Goal: Task Accomplishment & Management: Manage account settings

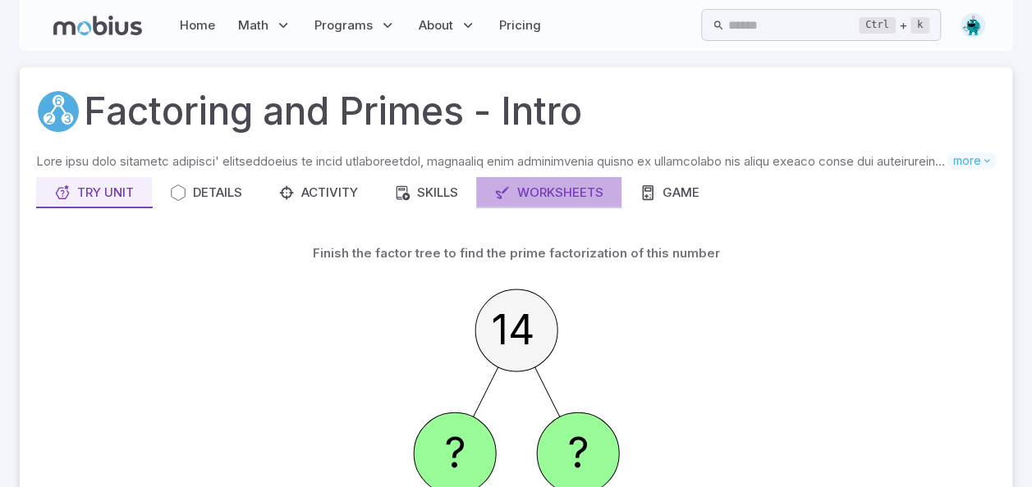
click at [562, 197] on div "Worksheets" at bounding box center [548, 193] width 109 height 18
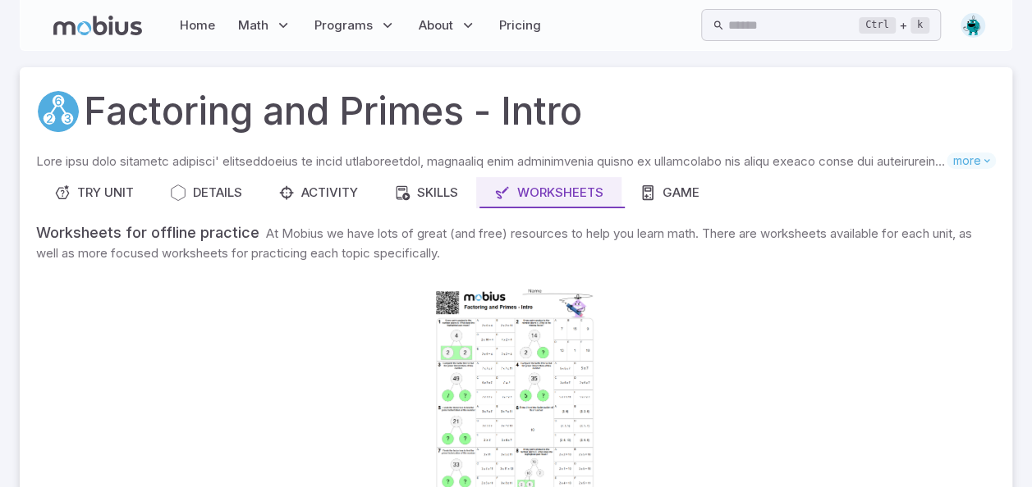
click at [482, 384] on div at bounding box center [515, 394] width 167 height 236
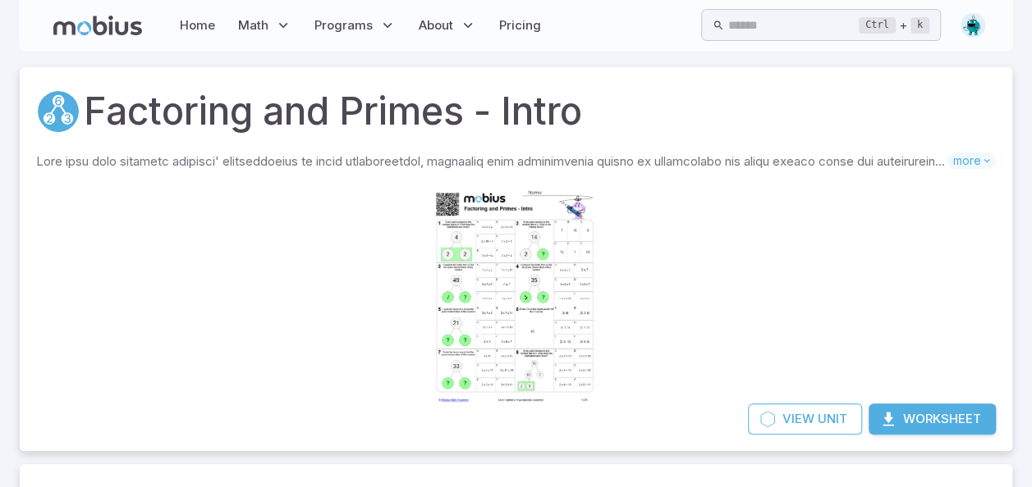
click at [919, 405] on button "Worksheet" at bounding box center [931, 419] width 127 height 31
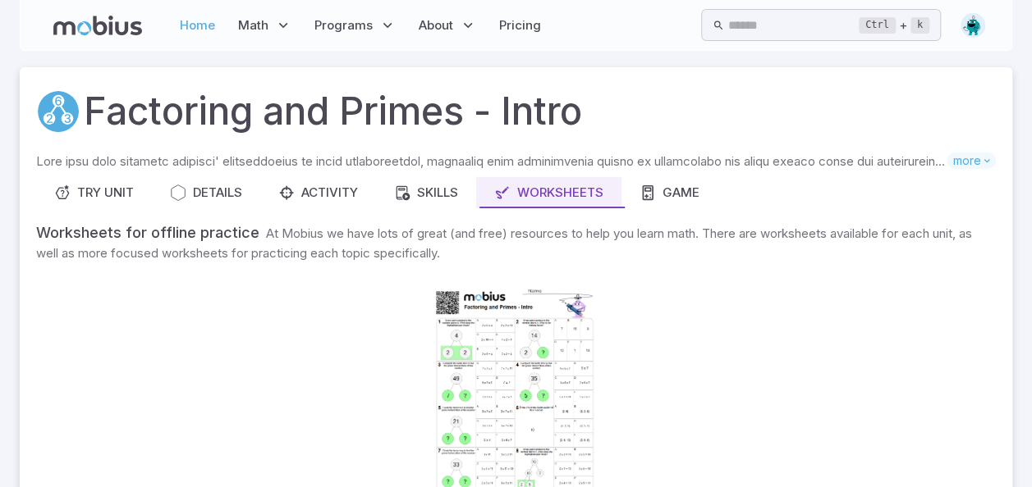
click at [202, 25] on link "Home" at bounding box center [197, 26] width 45 height 38
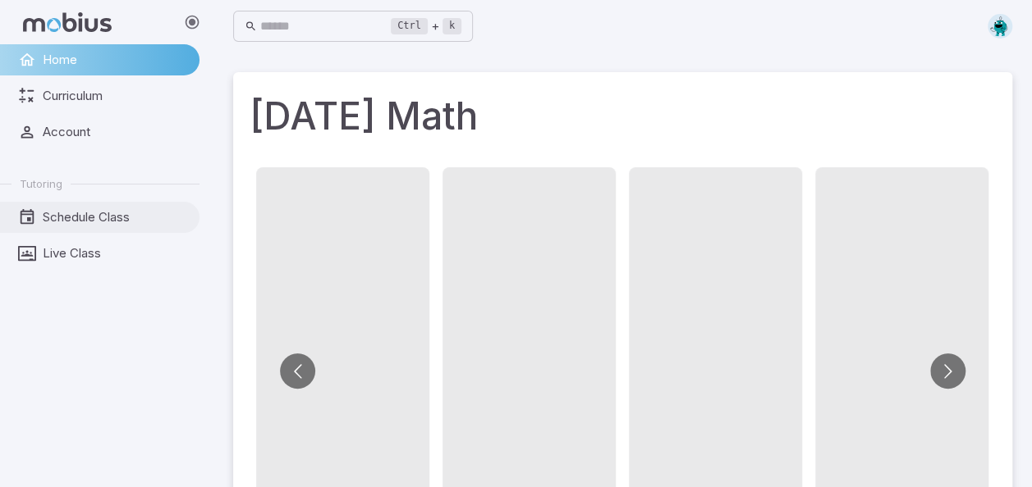
click at [123, 213] on span "Schedule Class" at bounding box center [115, 217] width 145 height 18
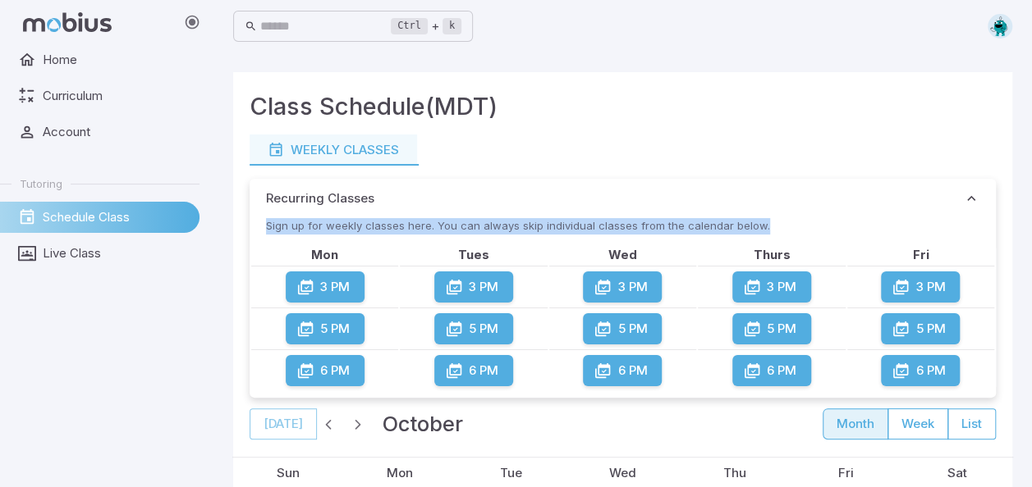
drag, startPoint x: 1031, startPoint y: 113, endPoint x: 1046, endPoint y: 227, distance: 115.1
click at [91, 103] on span "Curriculum" at bounding box center [115, 96] width 145 height 18
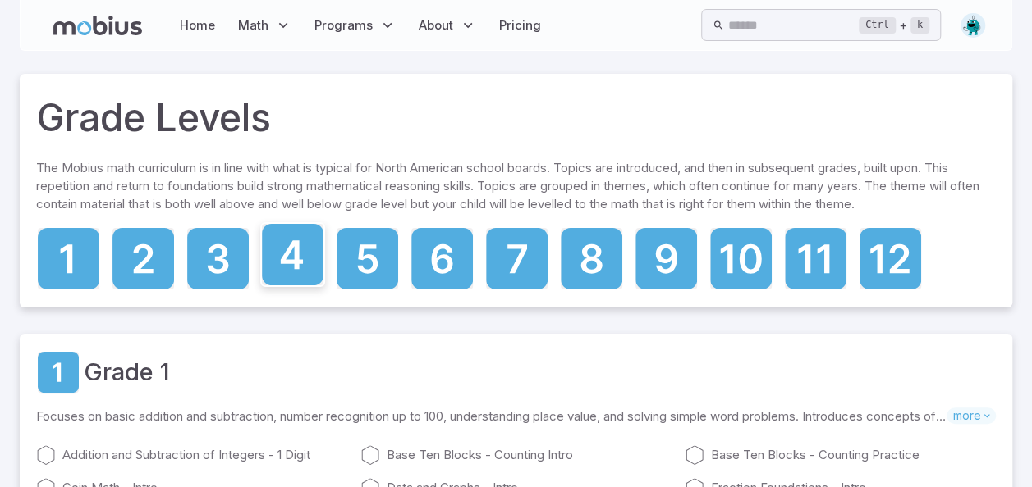
click at [295, 245] on icon at bounding box center [292, 254] width 22 height 29
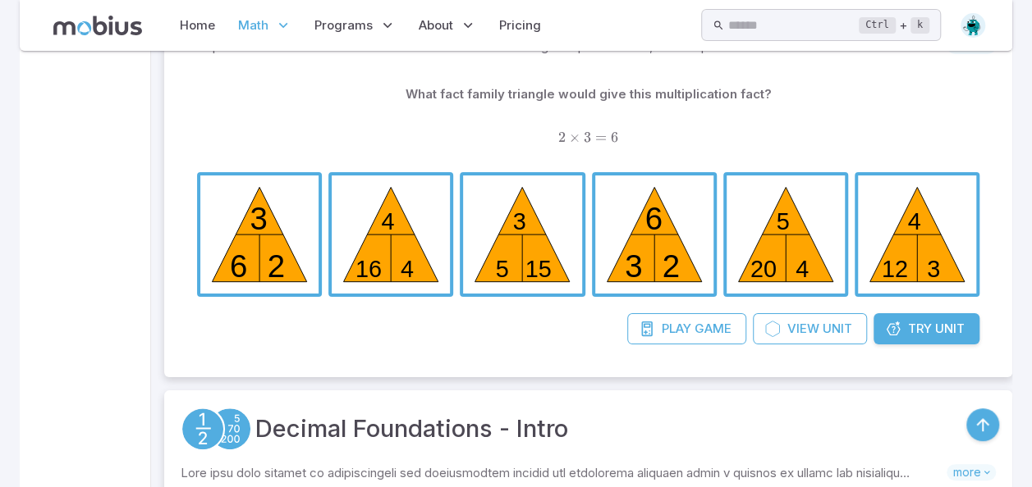
scroll to position [3053, 0]
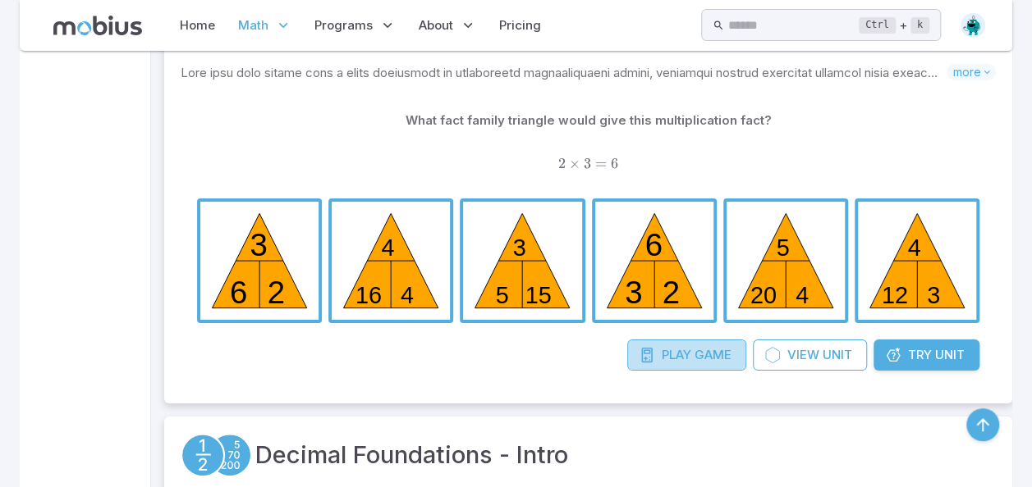
click at [689, 347] on span "Play" at bounding box center [676, 355] width 30 height 18
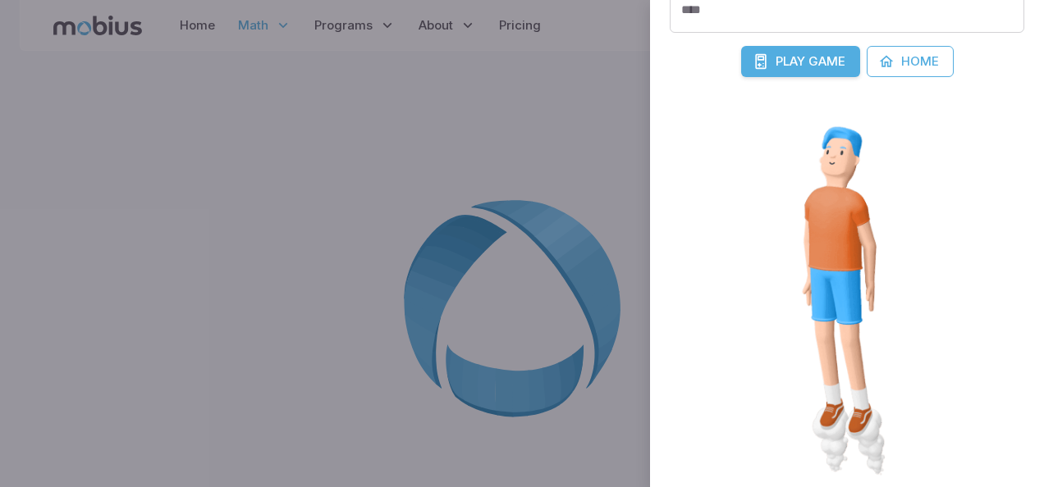
scroll to position [476, 0]
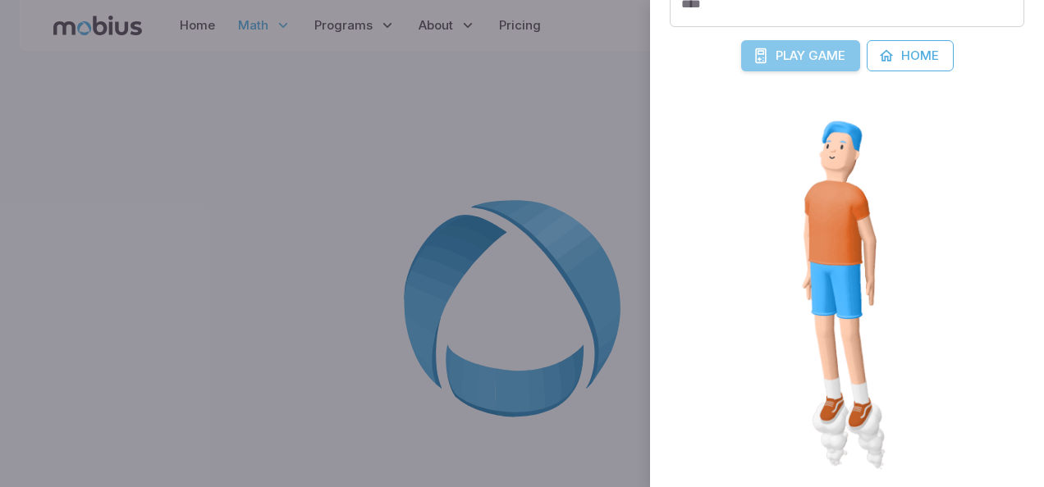
click at [821, 57] on span "Game" at bounding box center [826, 56] width 37 height 18
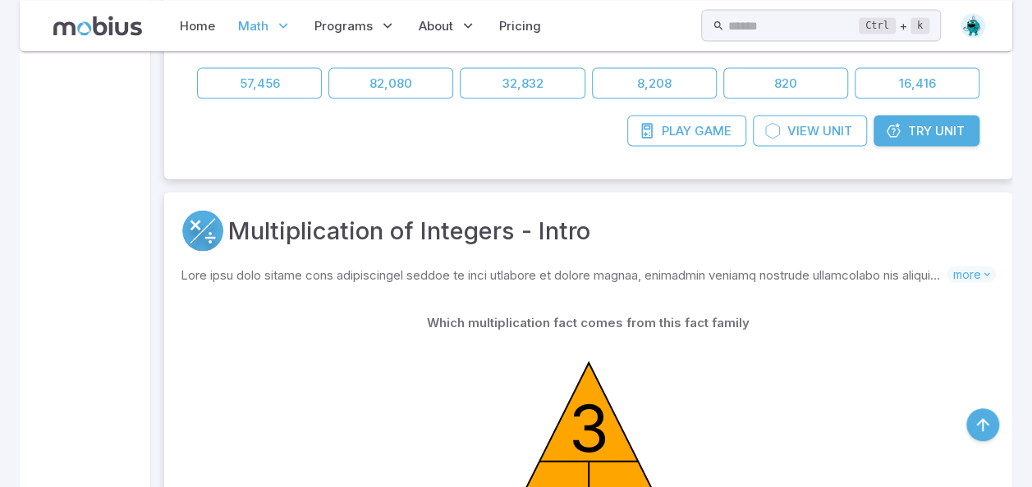
scroll to position [4645, 0]
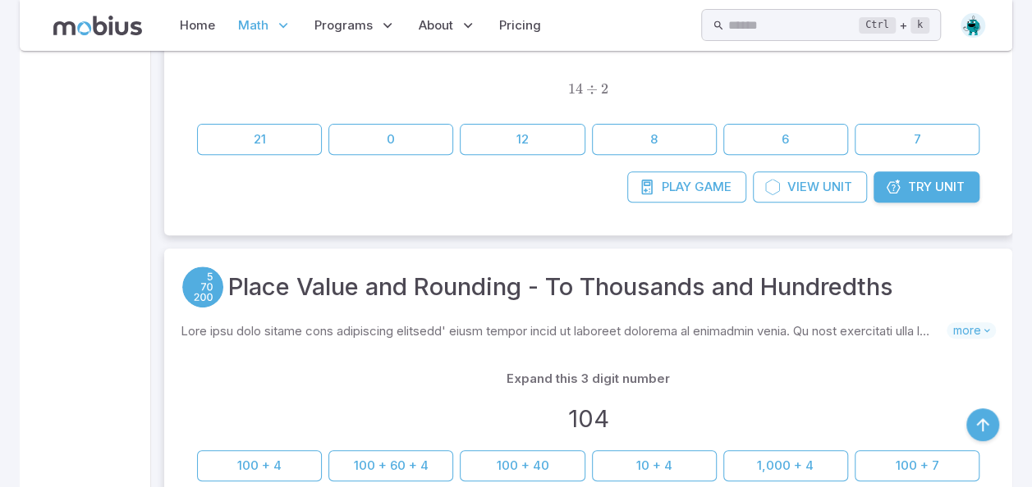
click at [1006, 164] on div "Division of Integers - Intro Skills you will learn include: Division with visua…" at bounding box center [588, 75] width 848 height 320
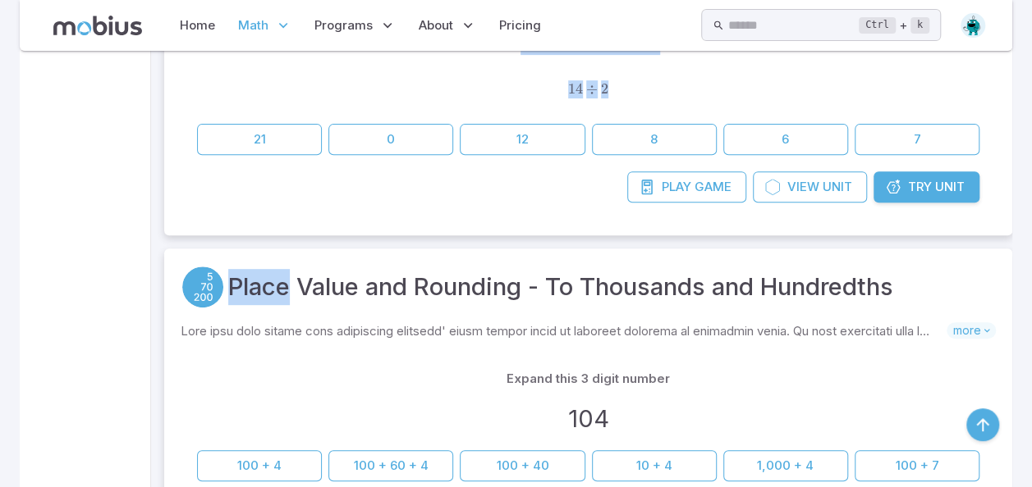
drag, startPoint x: 1006, startPoint y: 164, endPoint x: 950, endPoint y: -11, distance: 184.3
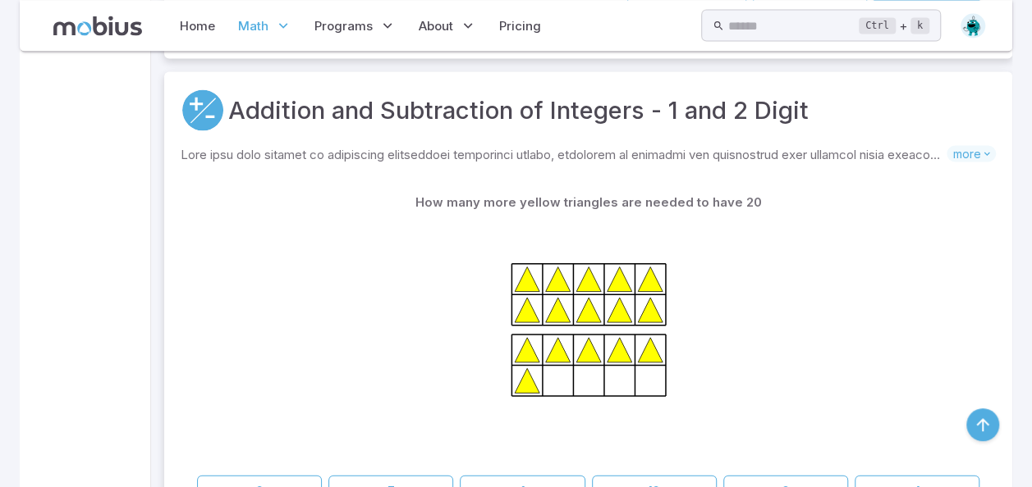
scroll to position [1536, 0]
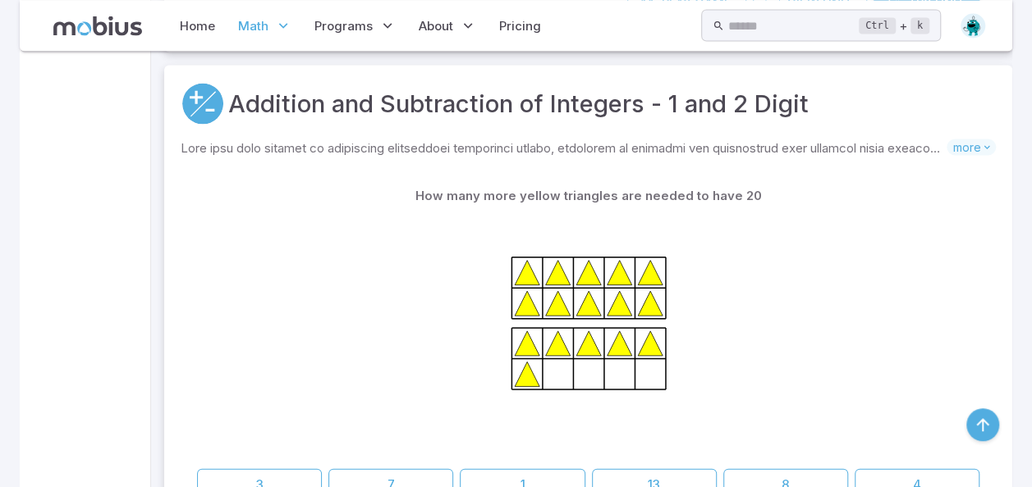
click at [516, 257] on icon at bounding box center [588, 334] width 246 height 246
click at [528, 312] on icon at bounding box center [527, 303] width 25 height 25
click at [535, 353] on icon at bounding box center [527, 343] width 25 height 25
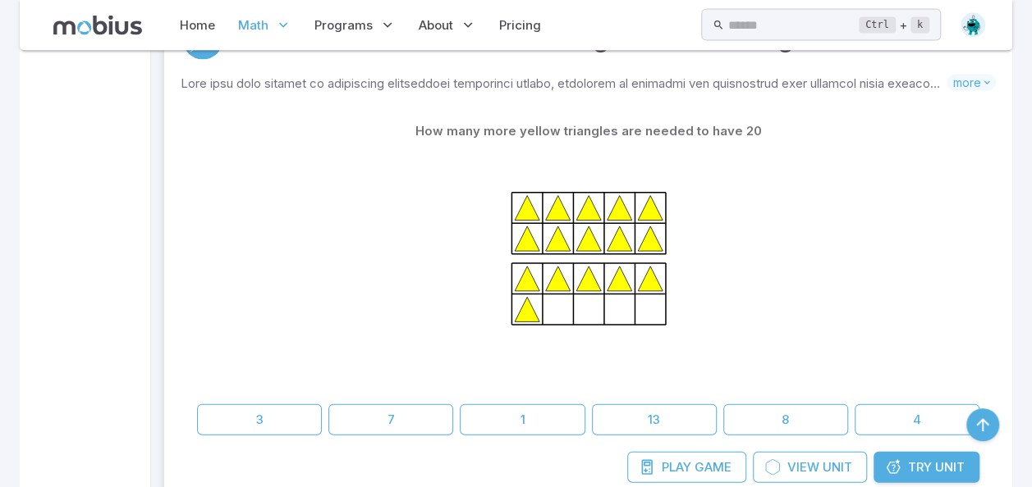
scroll to position [1602, 0]
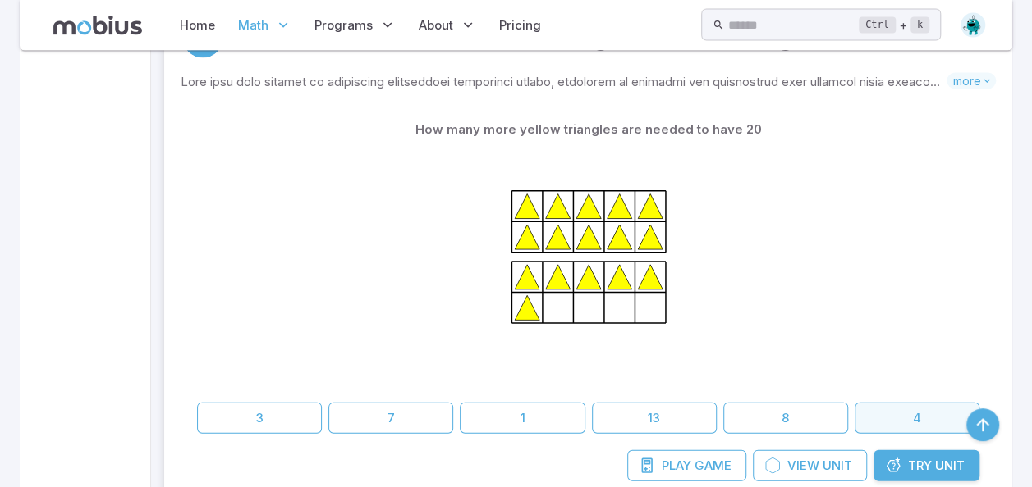
click at [867, 410] on button "4" at bounding box center [916, 418] width 125 height 31
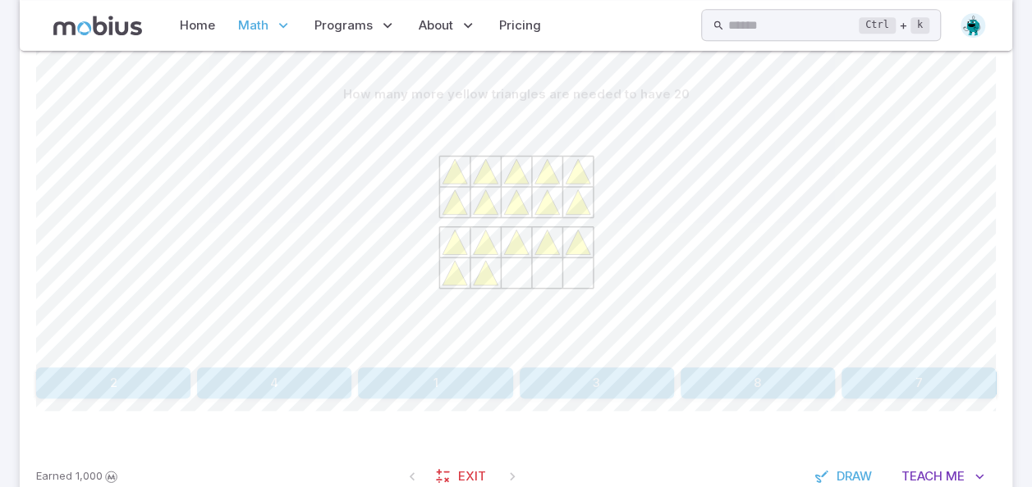
scroll to position [406, 0]
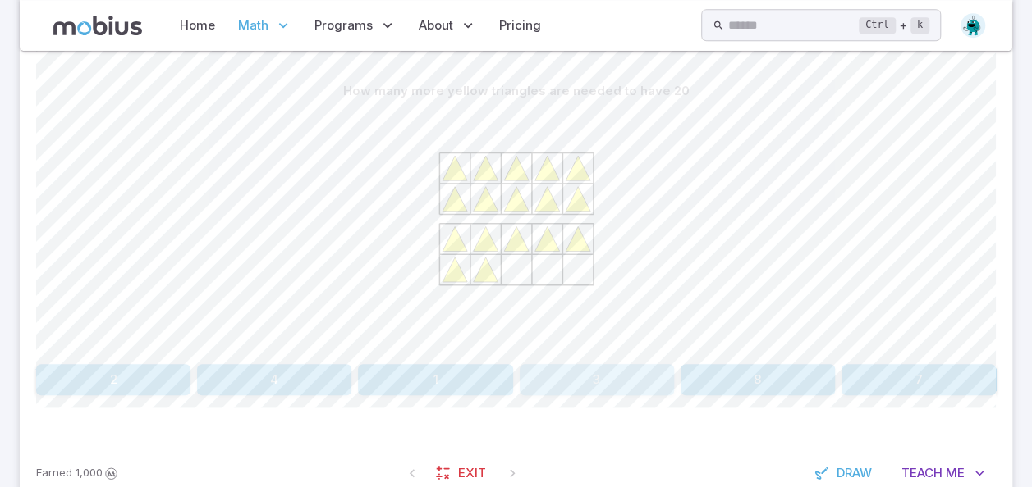
click at [599, 379] on button "3" at bounding box center [596, 379] width 154 height 31
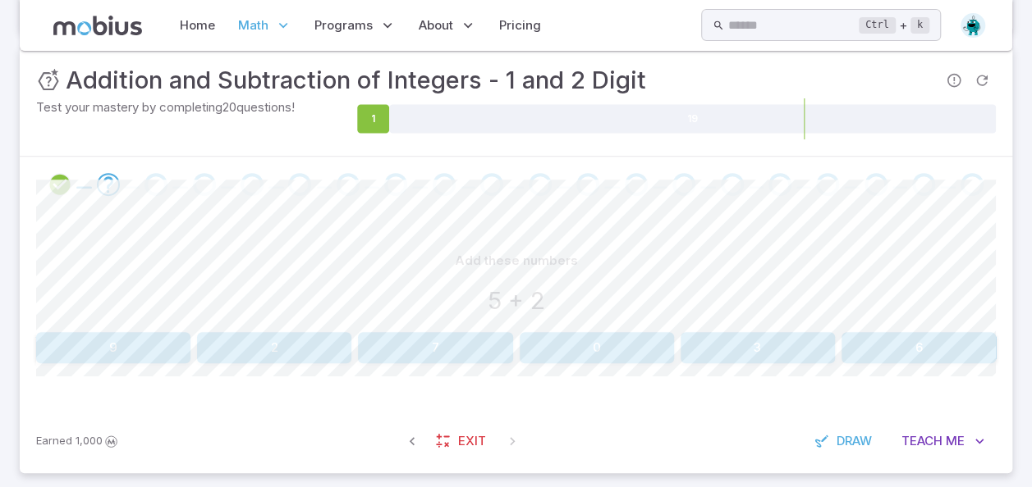
scroll to position [251, 0]
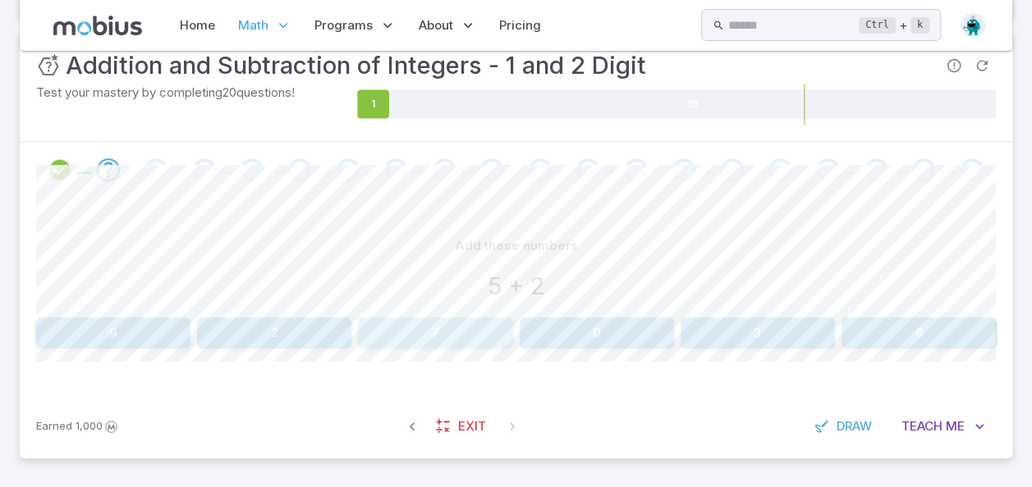
click at [420, 327] on button "7" at bounding box center [435, 333] width 154 height 31
click at [793, 337] on button "10" at bounding box center [757, 333] width 154 height 31
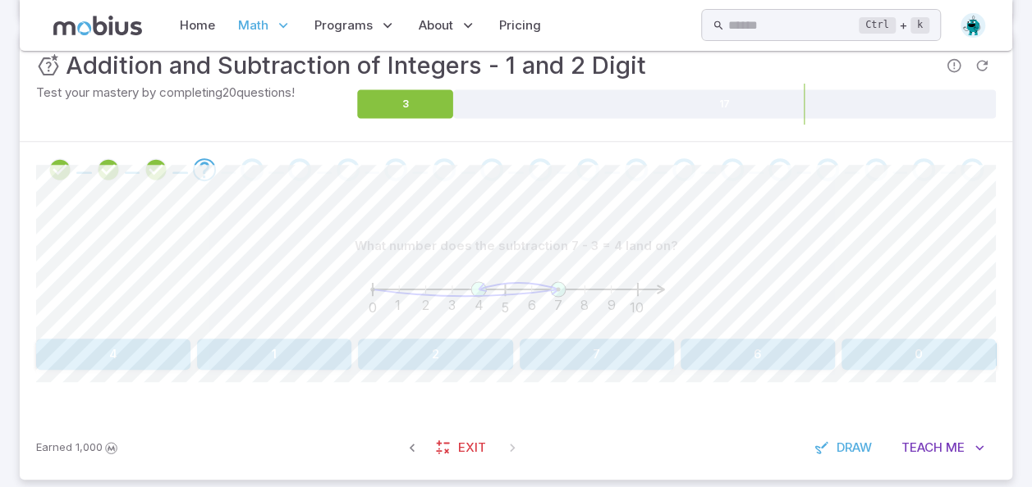
click at [476, 304] on text "4" at bounding box center [478, 305] width 9 height 16
click at [485, 286] on icon at bounding box center [518, 286] width 80 height 7
drag, startPoint x: 481, startPoint y: 288, endPoint x: 511, endPoint y: 359, distance: 76.8
click at [511, 359] on div "What number does the subtraction 7 - 3 = 4 land on? 0 1 2 3 4 5 6 7 8 9 10 4 1 …" at bounding box center [515, 301] width 959 height 140
click at [78, 348] on button "4" at bounding box center [113, 354] width 154 height 31
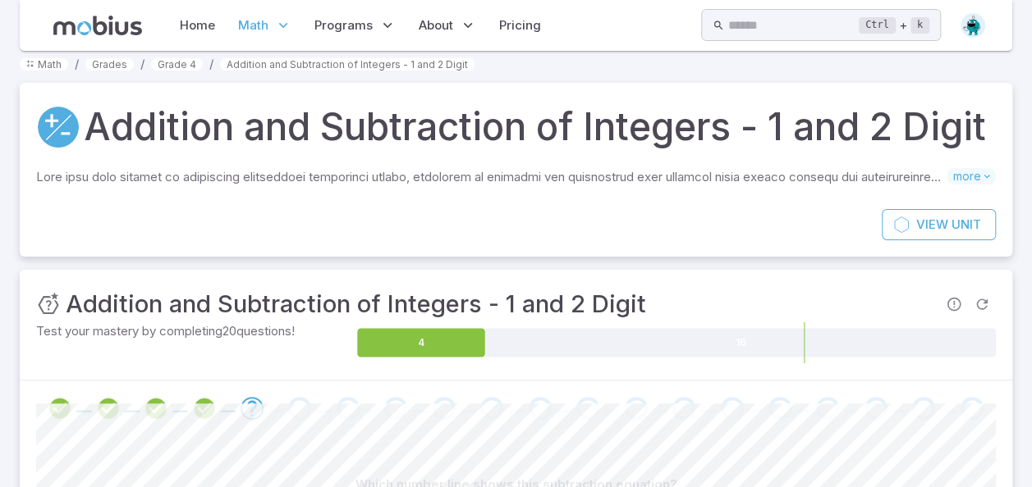
scroll to position [0, 0]
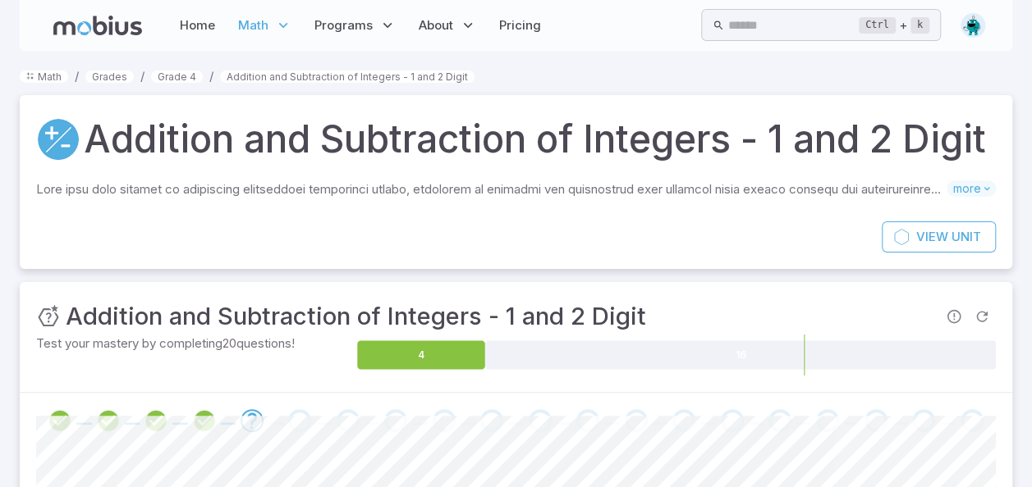
click at [978, 16] on img at bounding box center [972, 25] width 25 height 25
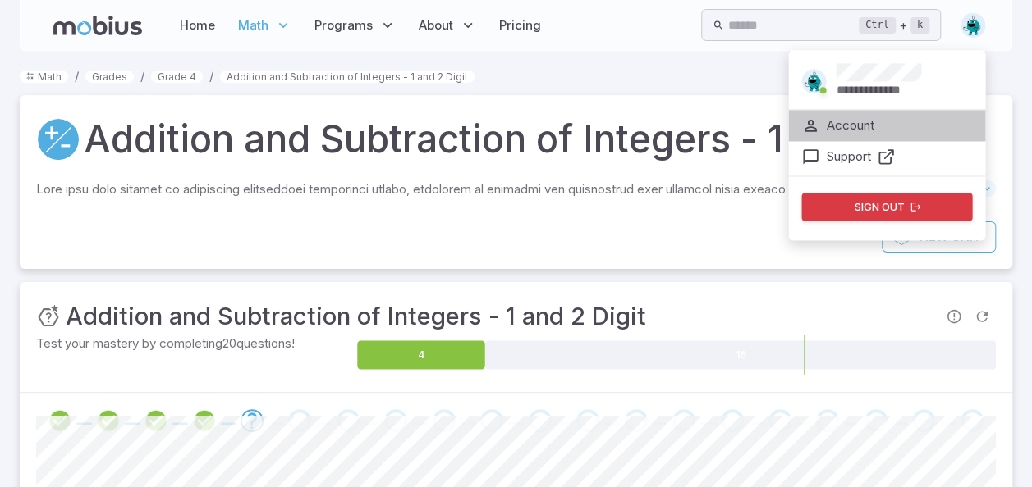
click at [848, 123] on p "Account" at bounding box center [850, 126] width 48 height 18
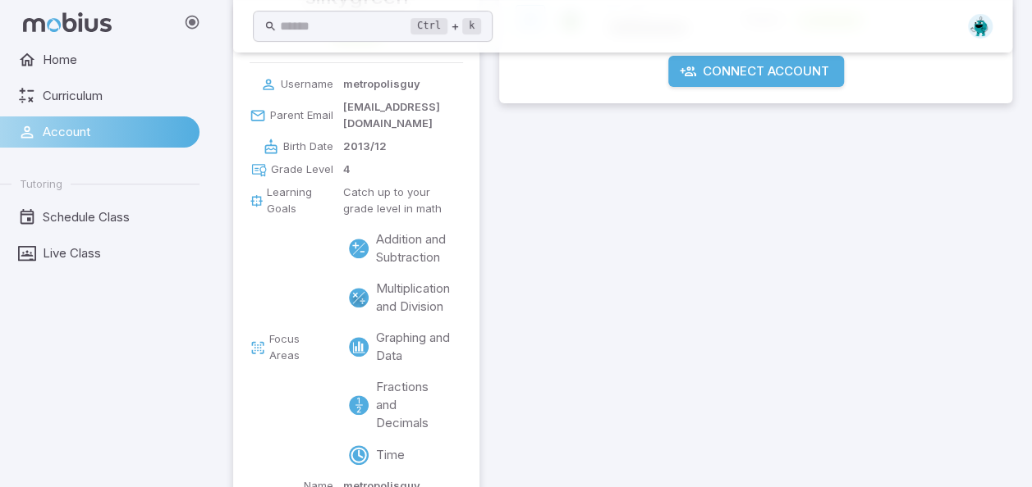
scroll to position [318, 0]
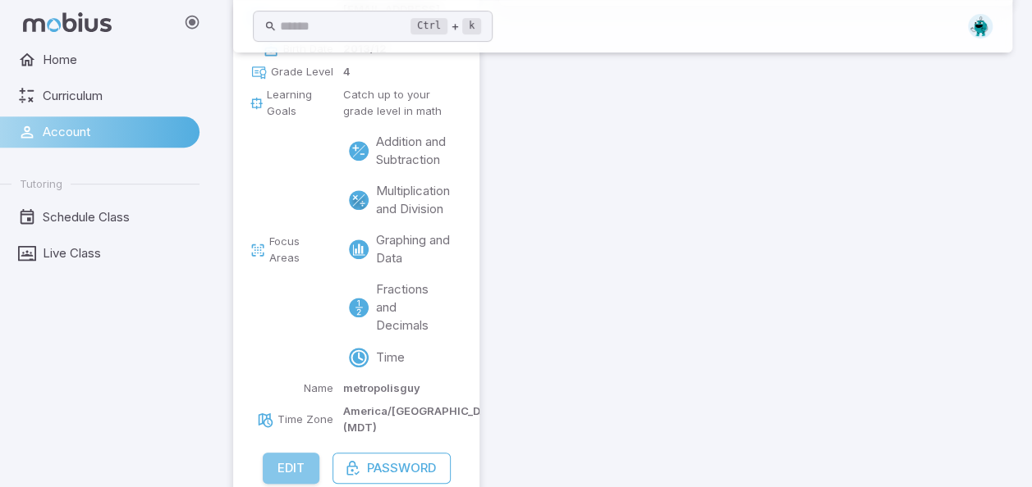
click at [291, 453] on button "Edit" at bounding box center [291, 468] width 57 height 31
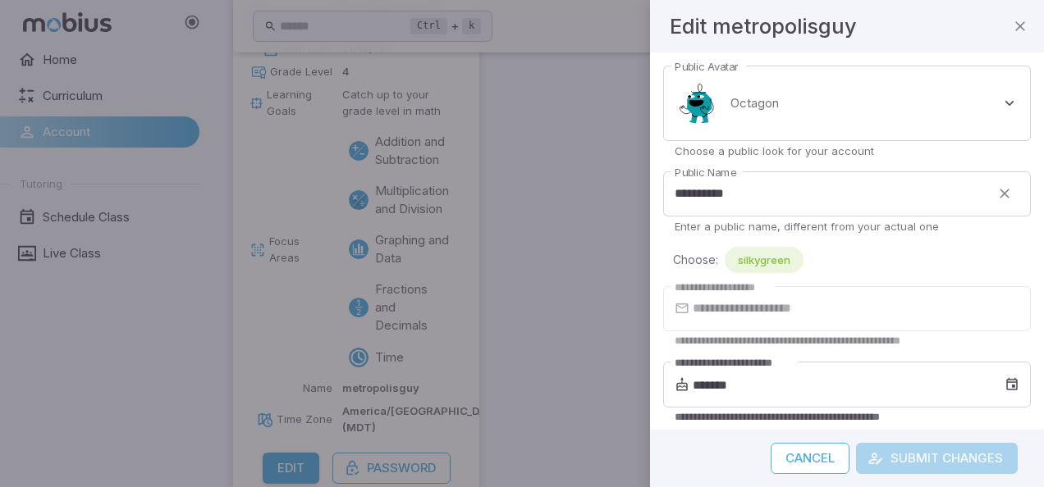
click at [524, 354] on div at bounding box center [522, 243] width 1044 height 487
click at [1021, 26] on icon "button" at bounding box center [1020, 26] width 16 height 16
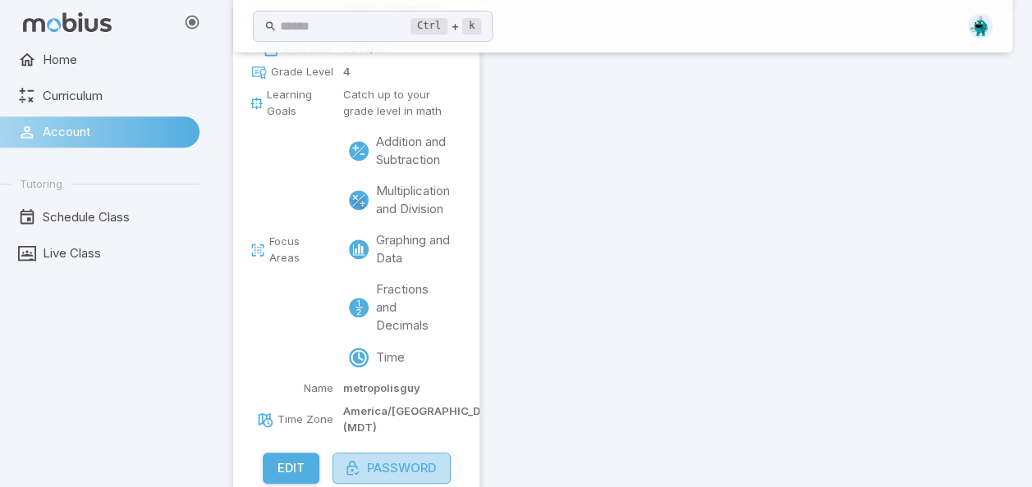
click at [382, 453] on button "Password" at bounding box center [391, 468] width 118 height 31
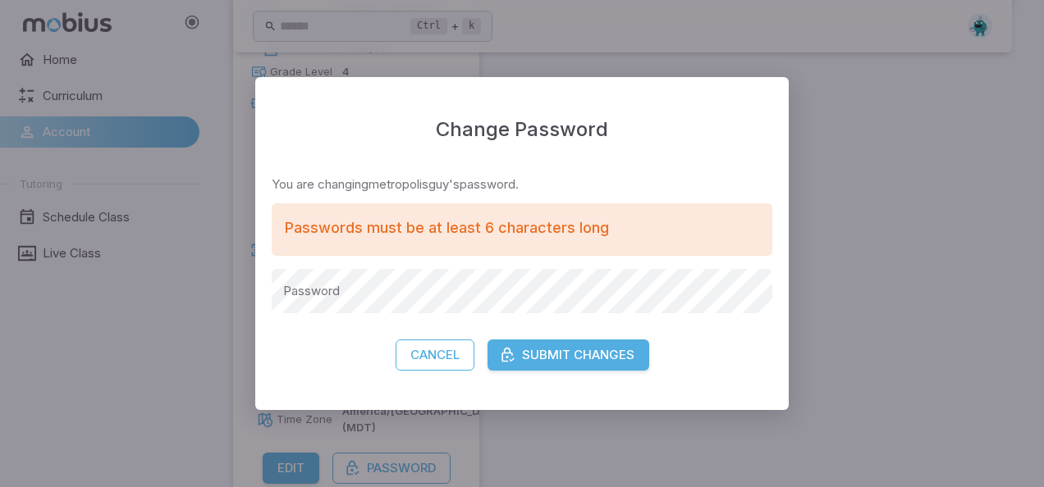
click at [846, 207] on div "Change Password You are changing metropolisguy's password. Passwords must be at…" at bounding box center [522, 243] width 1044 height 487
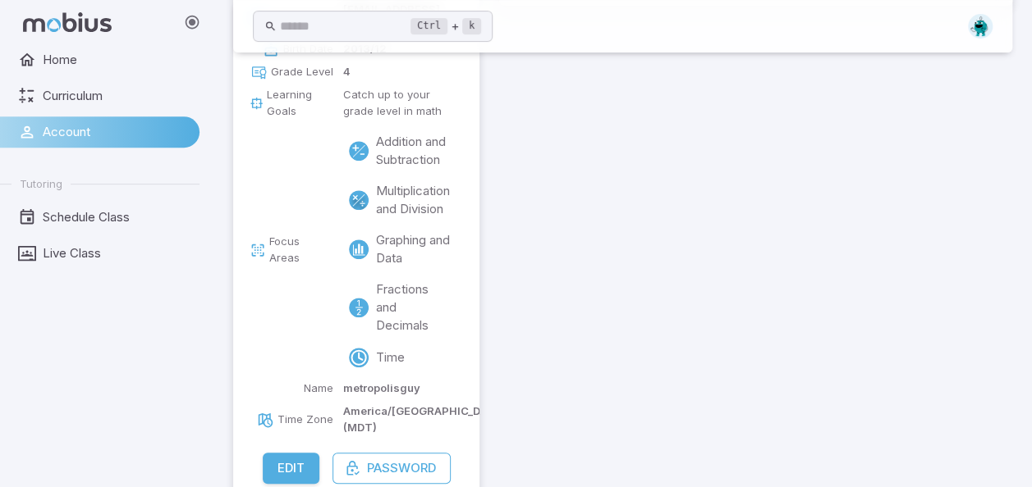
scroll to position [0, 0]
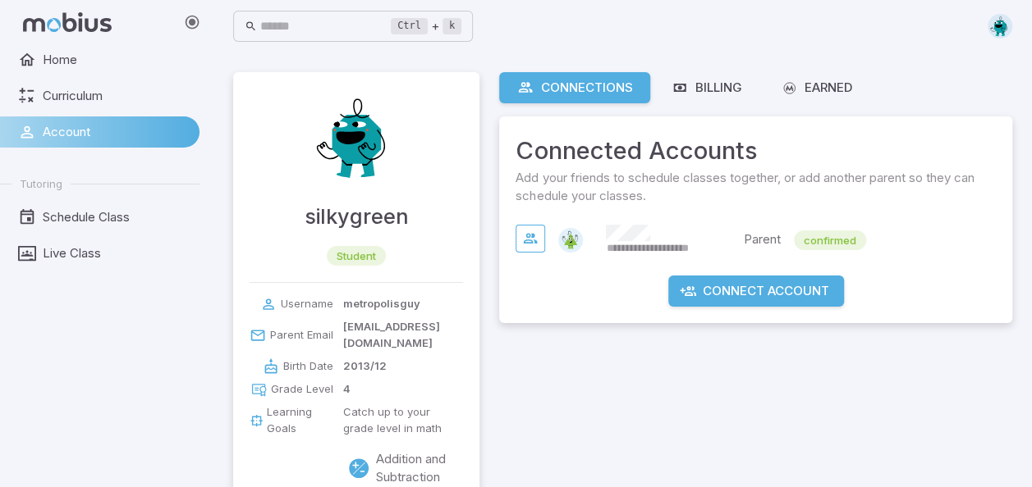
click at [190, 21] on icon at bounding box center [192, 22] width 16 height 16
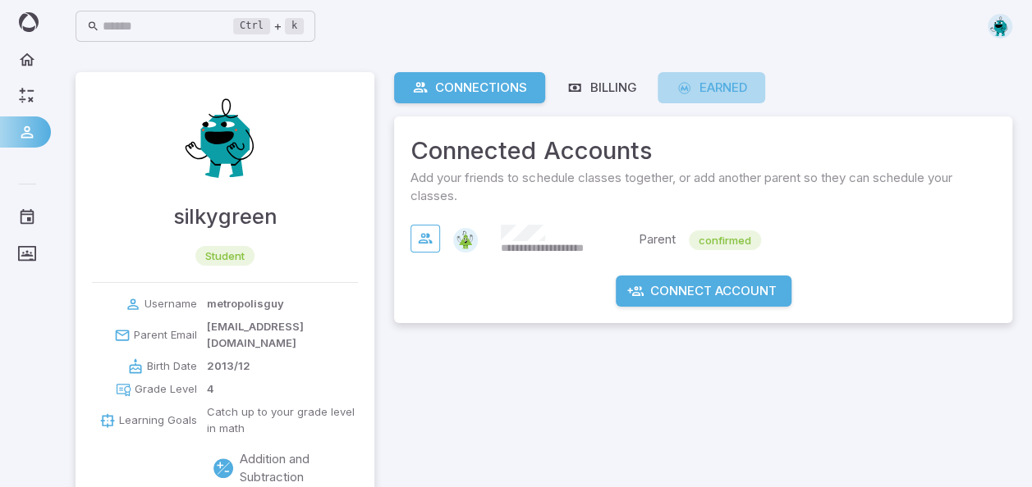
click at [712, 89] on div "Earned" at bounding box center [710, 88] width 71 height 18
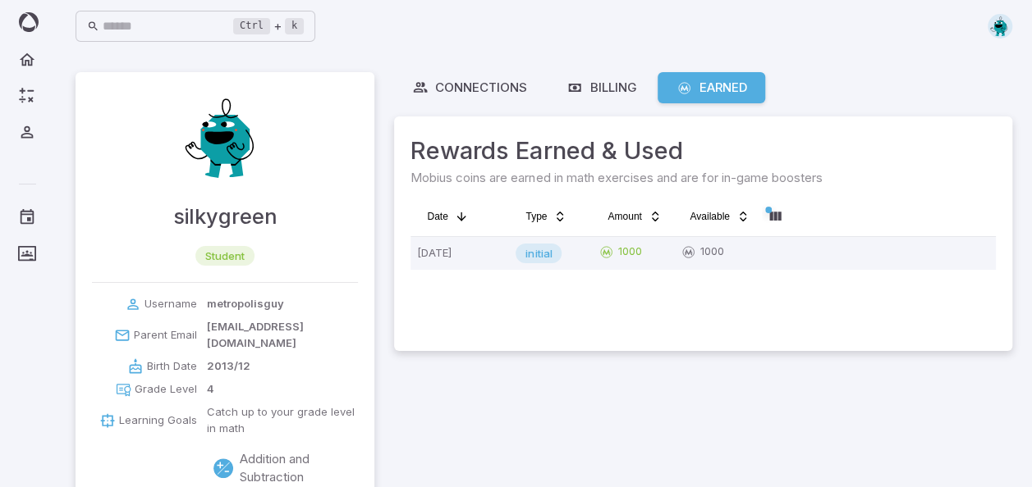
click at [829, 428] on div "Connections Billing Earned Rewards Earned & Used Mobius coins are earned in mat…" at bounding box center [703, 428] width 618 height 712
click at [27, 403] on div "Home Curriculum Account - Schedule Class Live Class" at bounding box center [27, 265] width 55 height 443
